Goal: Task Accomplishment & Management: Manage account settings

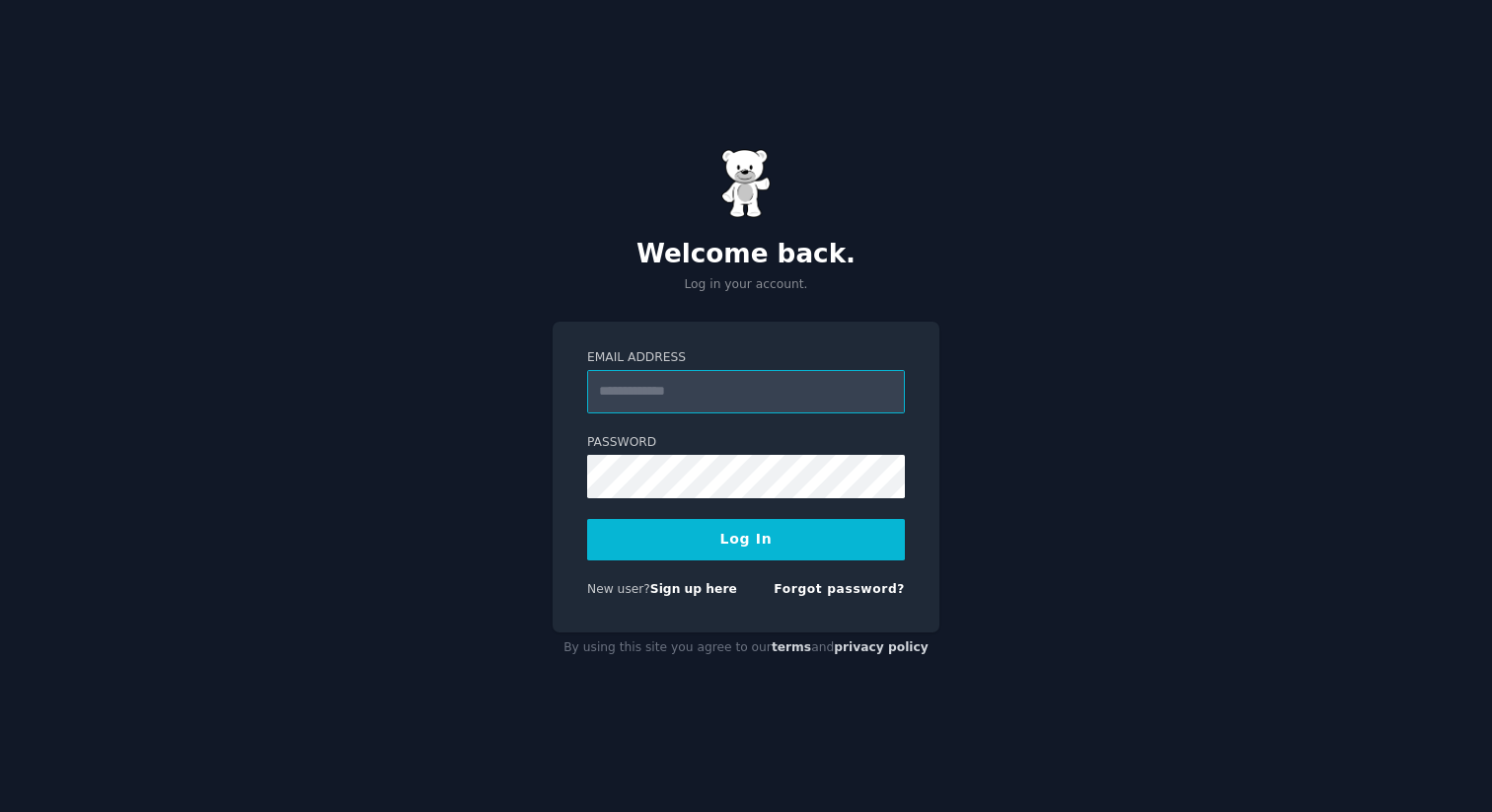
click at [688, 391] on input "Email Address" at bounding box center [746, 392] width 318 height 44
click at [695, 391] on input "Email Address" at bounding box center [746, 392] width 318 height 44
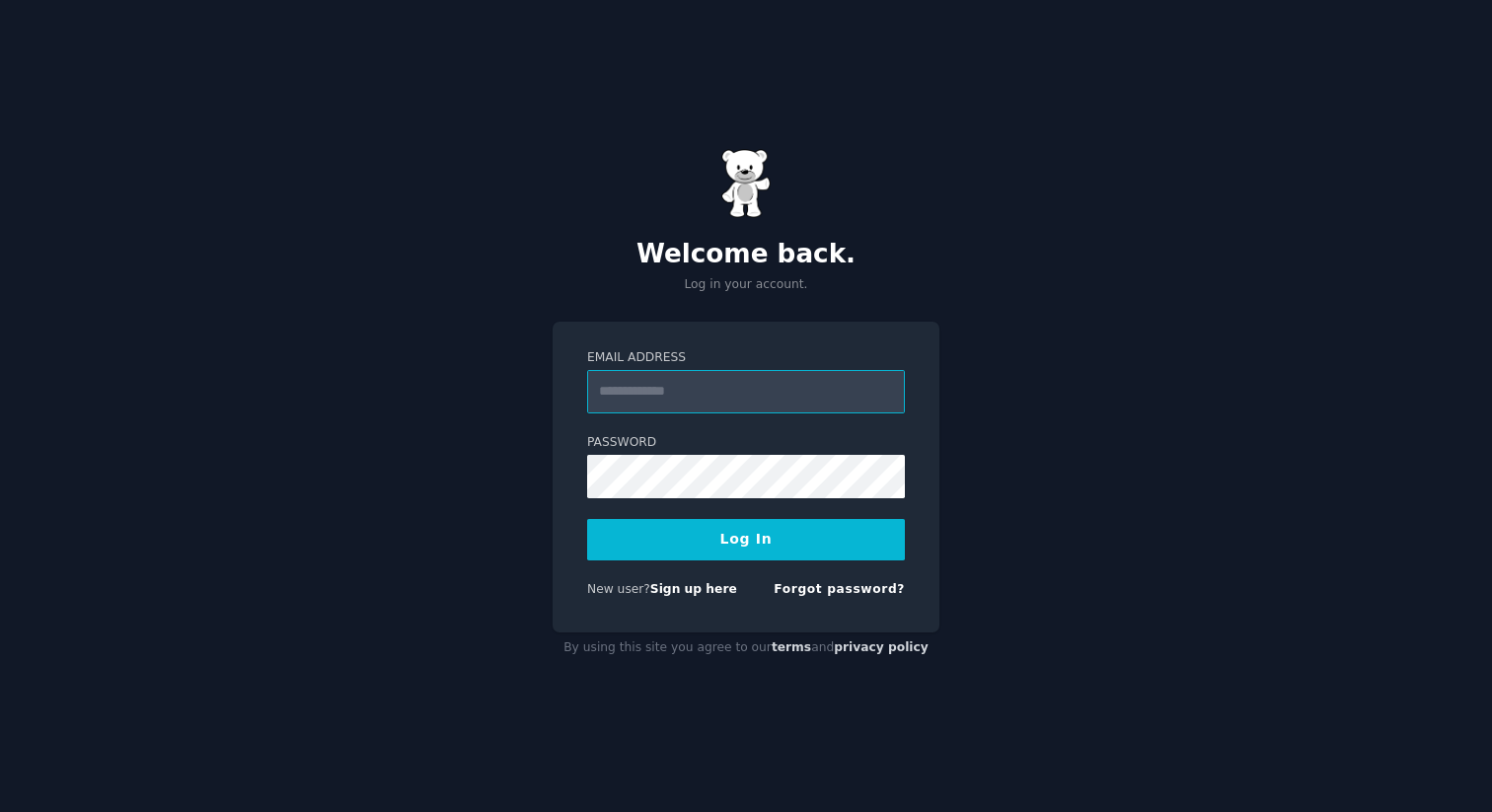
click at [695, 391] on input "Email Address" at bounding box center [746, 392] width 318 height 44
click at [713, 423] on form "Email Address Password Log In New user? Sign up here Forgot password?" at bounding box center [746, 476] width 318 height 256
click at [695, 387] on input "Email Address" at bounding box center [746, 392] width 318 height 44
